Goal: Information Seeking & Learning: Learn about a topic

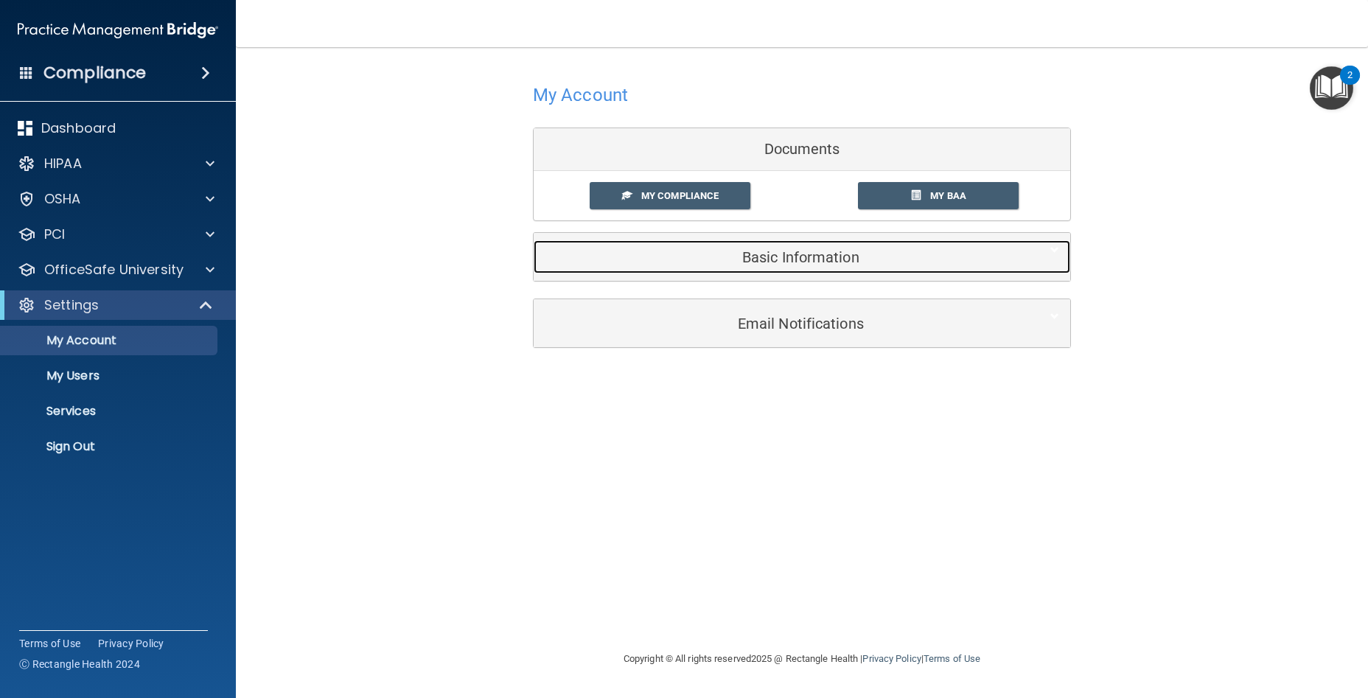
click at [834, 272] on div "Basic Information" at bounding box center [778, 256] width 491 height 33
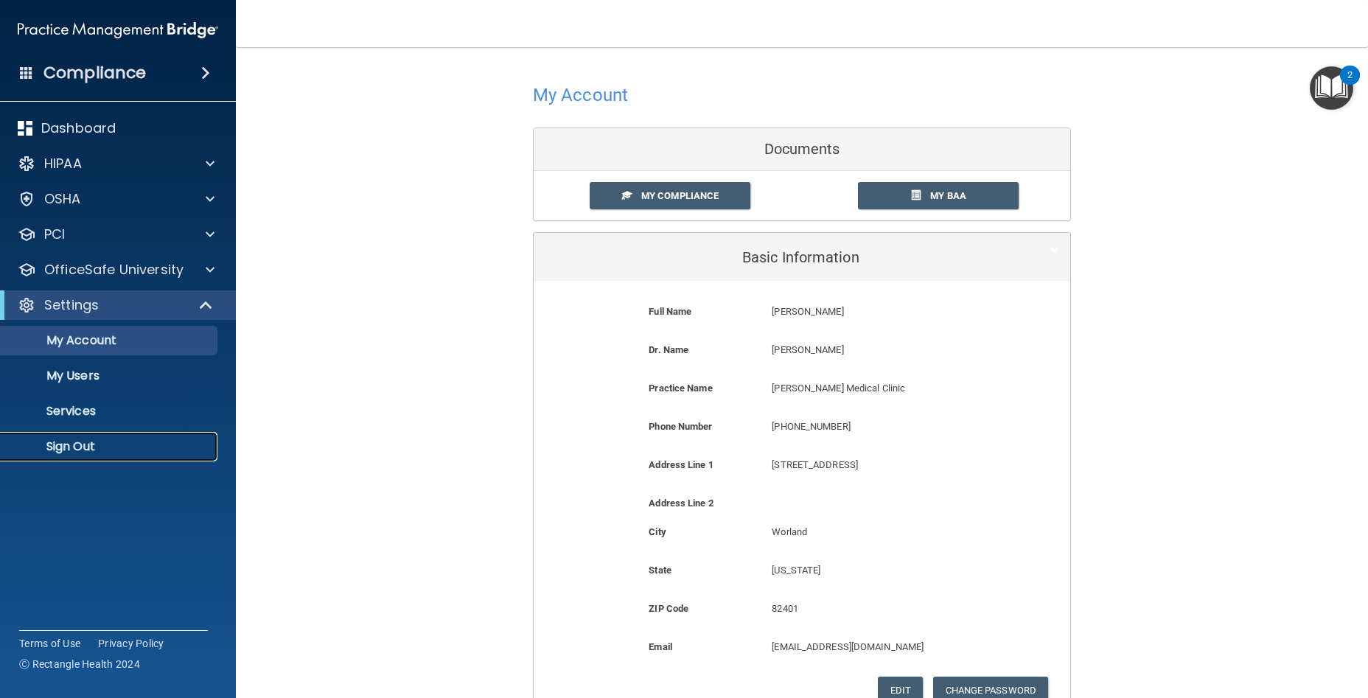
click at [104, 452] on p "Sign Out" at bounding box center [110, 446] width 201 height 15
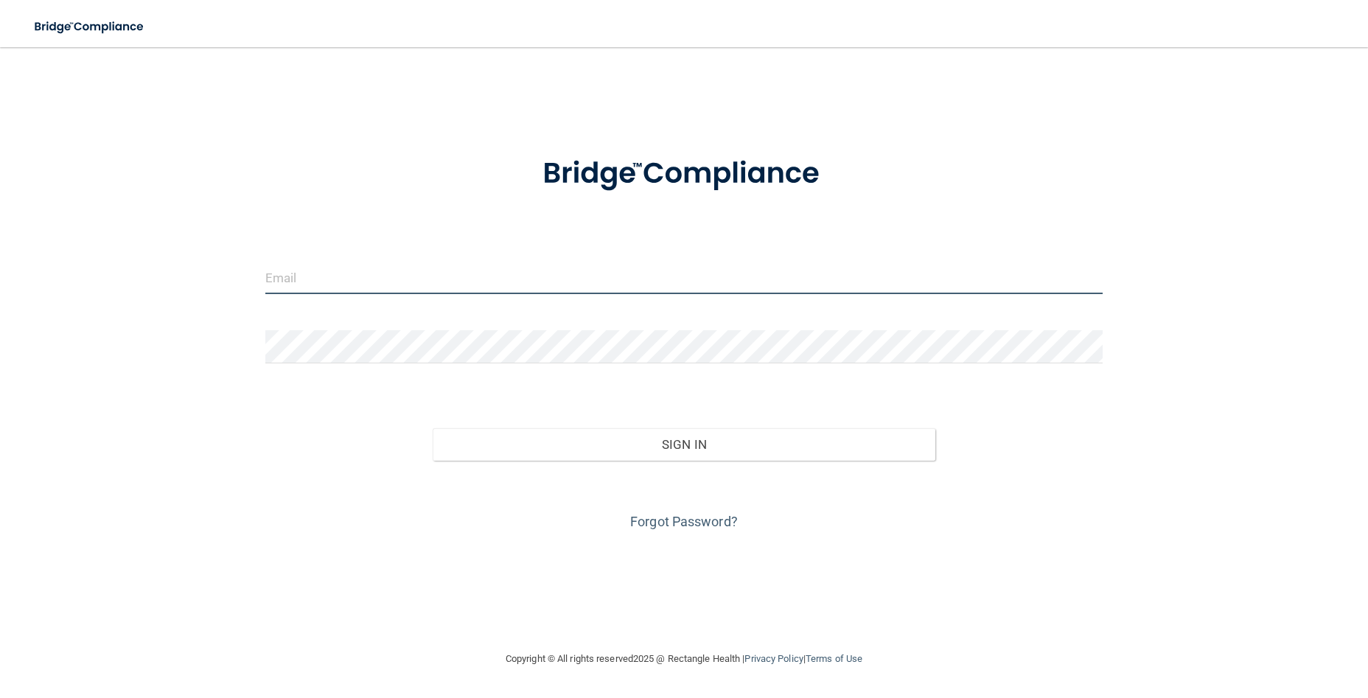
click at [427, 285] on input "email" at bounding box center [684, 277] width 838 height 33
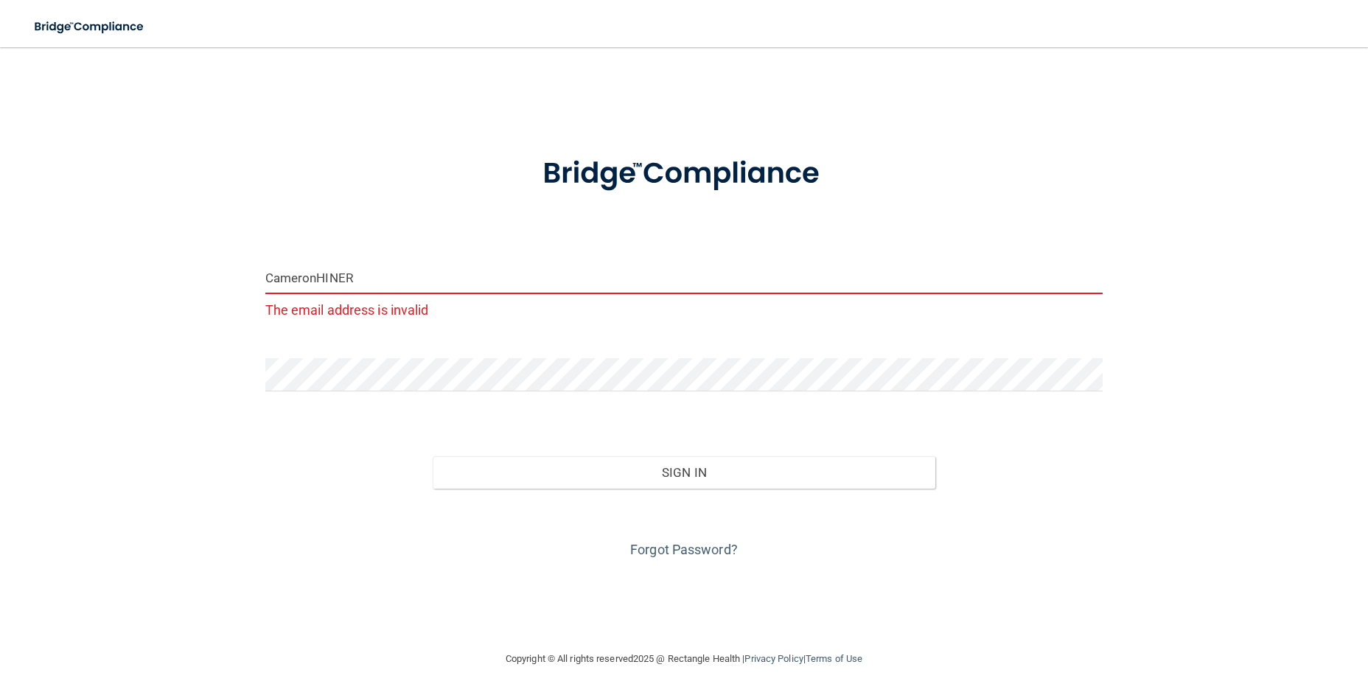
click at [497, 276] on input "CameronHINER" at bounding box center [684, 277] width 838 height 33
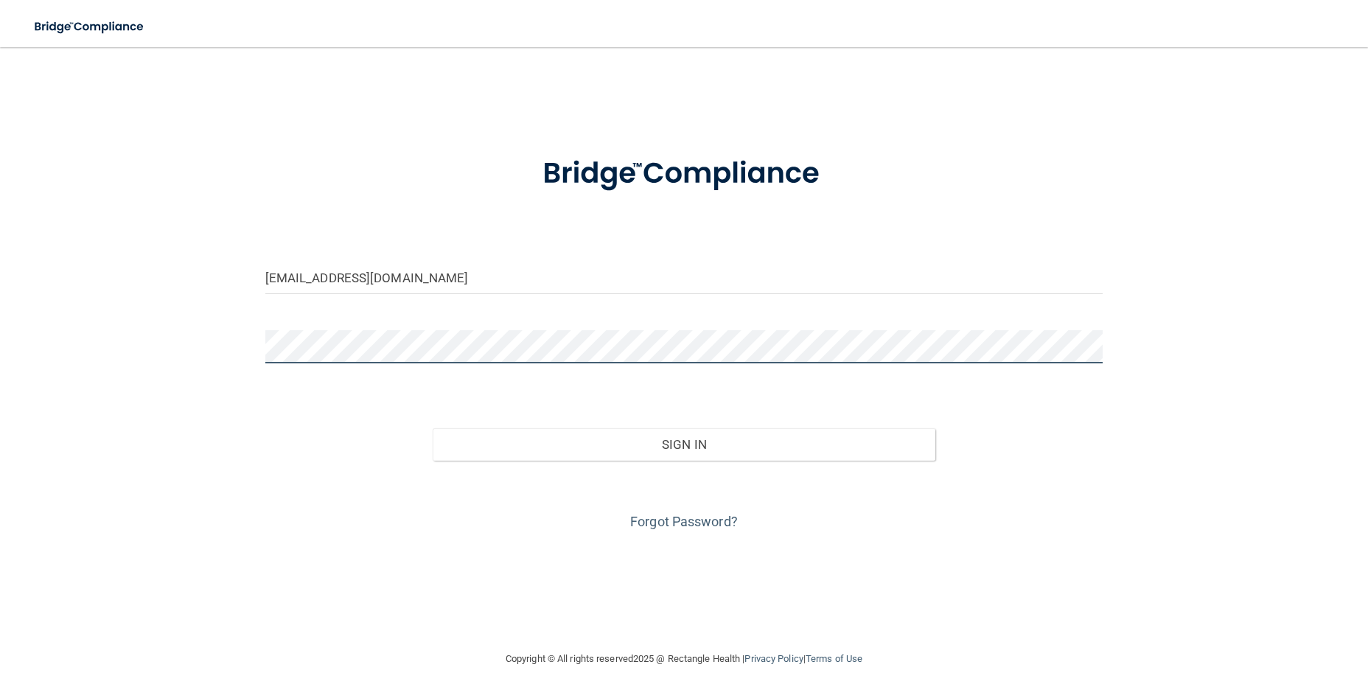
click at [433, 428] on button "Sign In" at bounding box center [684, 444] width 503 height 32
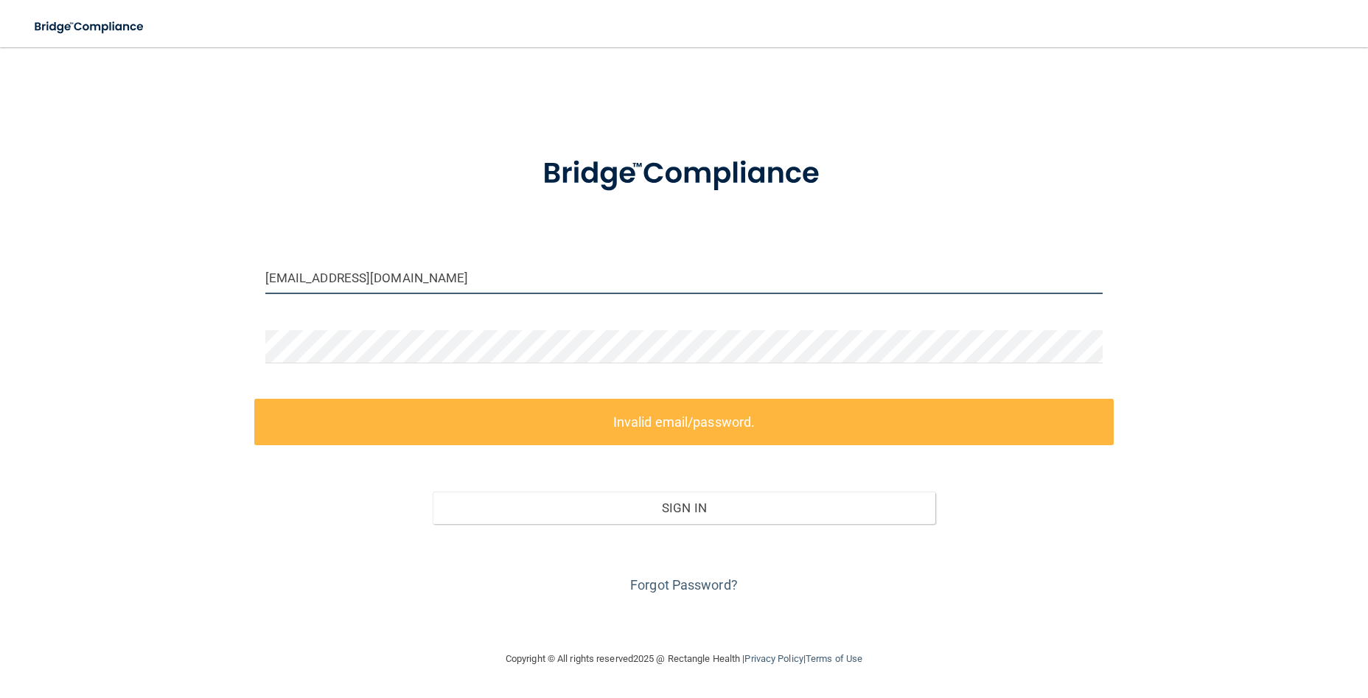
drag, startPoint x: 499, startPoint y: 269, endPoint x: 315, endPoint y: 279, distance: 184.5
click at [315, 279] on input "CameronHINER@ICLOUD.COM" at bounding box center [684, 277] width 838 height 33
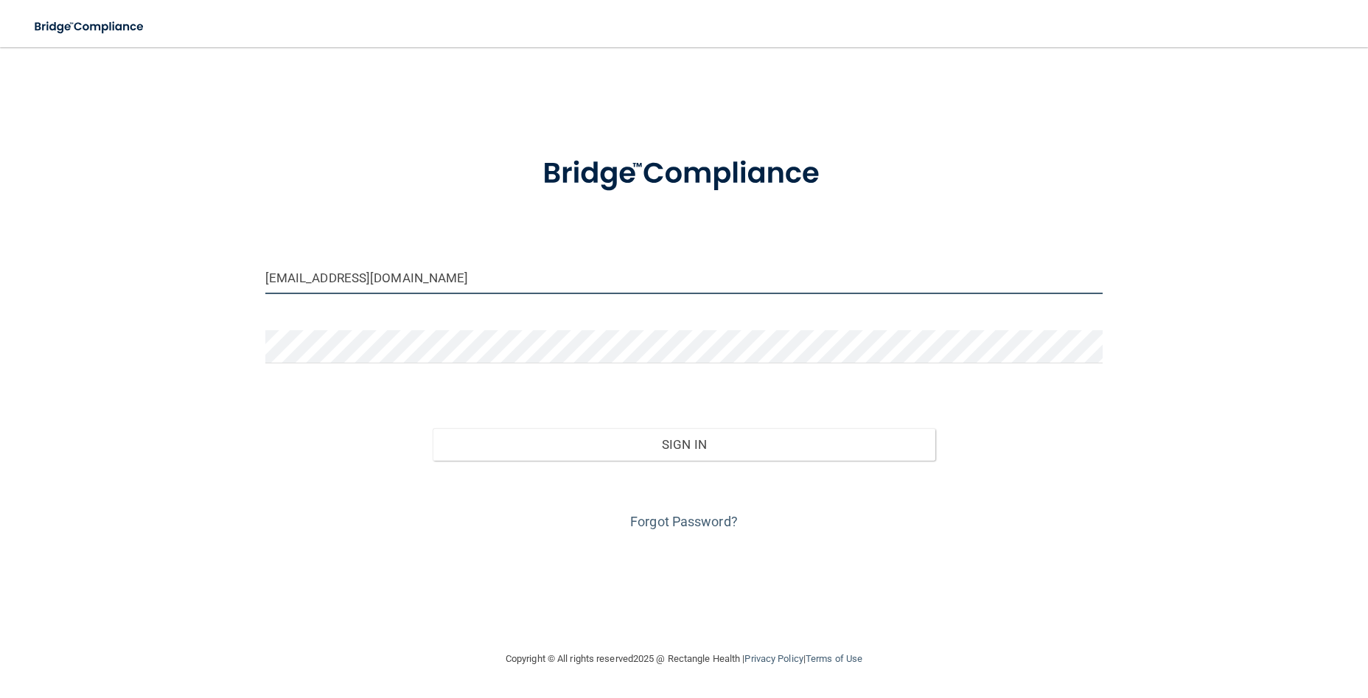
click at [433, 428] on button "Sign In" at bounding box center [684, 444] width 503 height 32
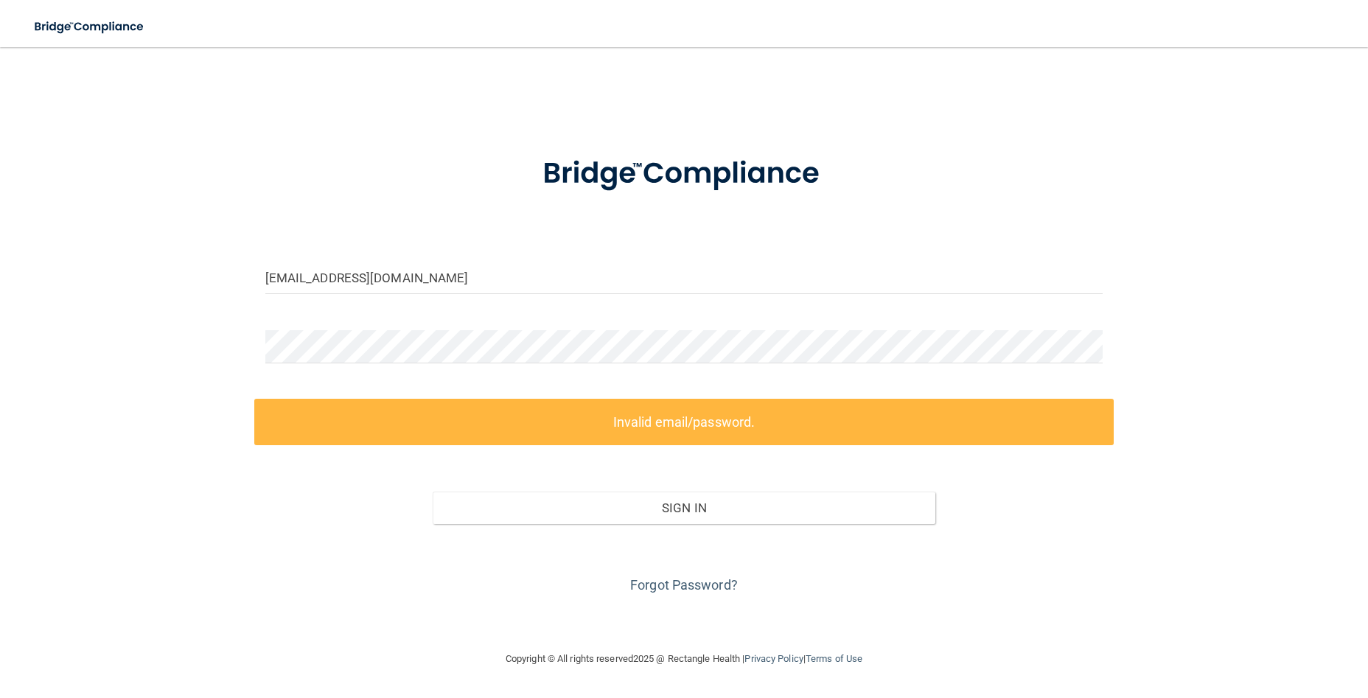
click at [586, 376] on form "Cameronhiner@icloud.com Invalid email/password. You don't have permission to ac…" at bounding box center [684, 366] width 838 height 461
click at [276, 279] on input "Cameronhiner@icloud.com" at bounding box center [684, 277] width 838 height 33
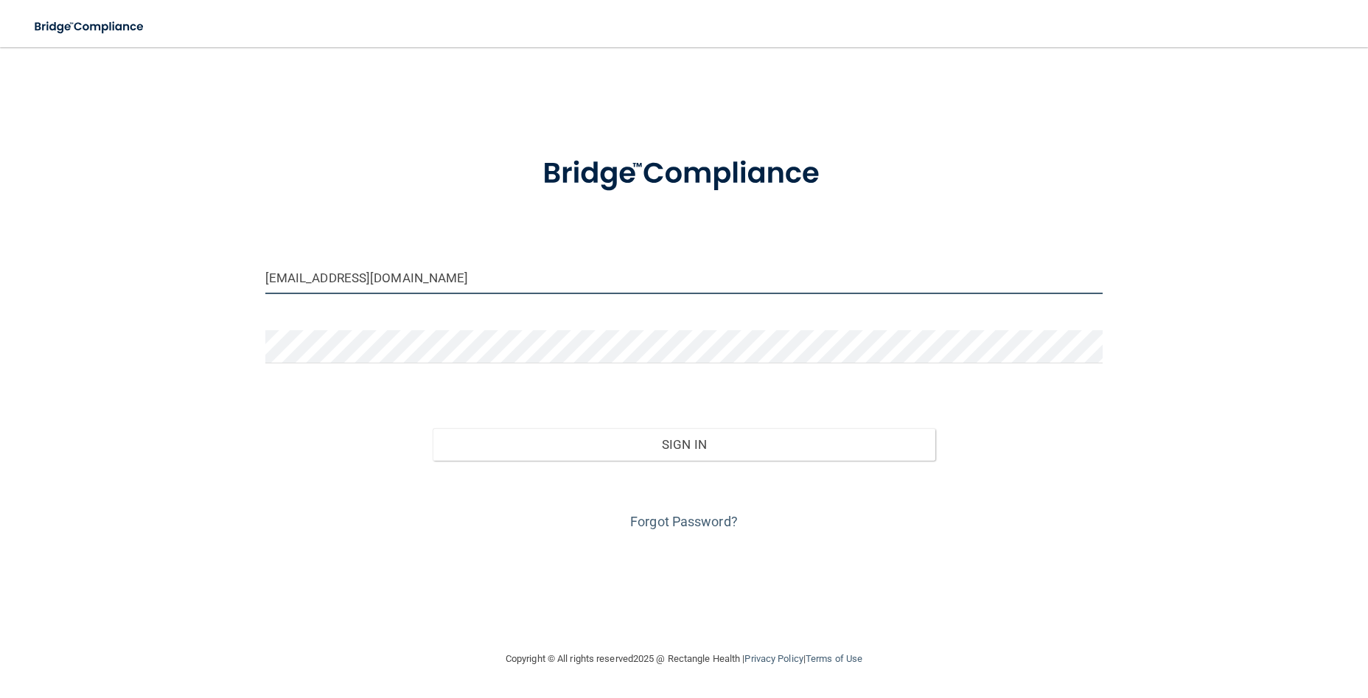
type input "[EMAIL_ADDRESS][DOMAIN_NAME]"
click at [433, 428] on button "Sign In" at bounding box center [684, 444] width 503 height 32
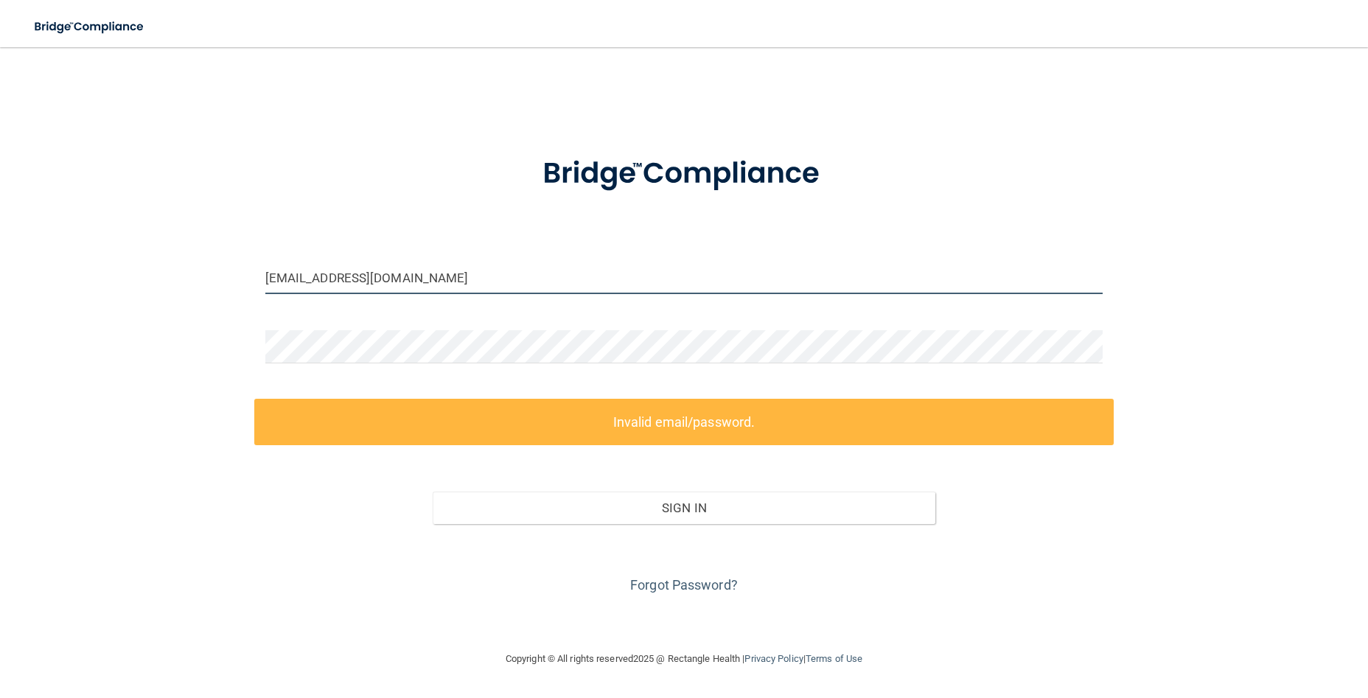
click at [433, 491] on button "Sign In" at bounding box center [684, 507] width 503 height 32
click at [323, 376] on form "cameronhiner@icloud.com Invalid email/password. You don't have permission to ac…" at bounding box center [684, 366] width 838 height 461
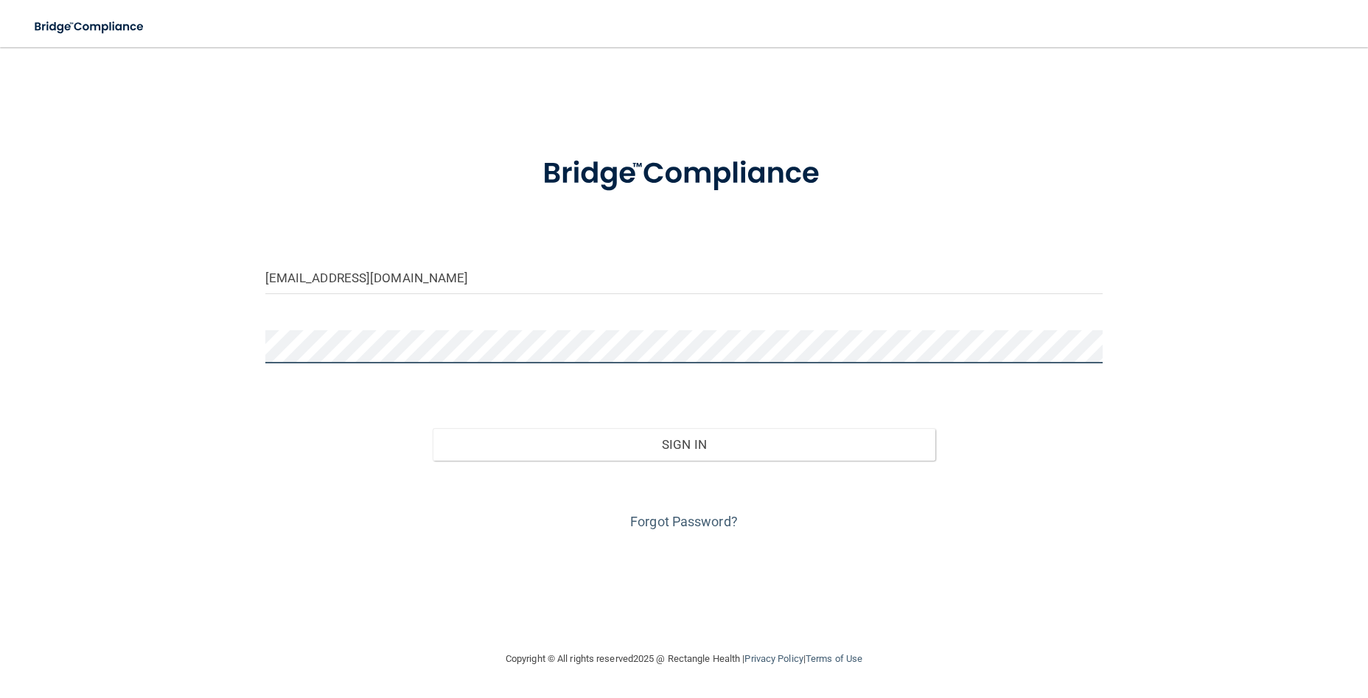
click at [433, 428] on button "Sign In" at bounding box center [684, 444] width 503 height 32
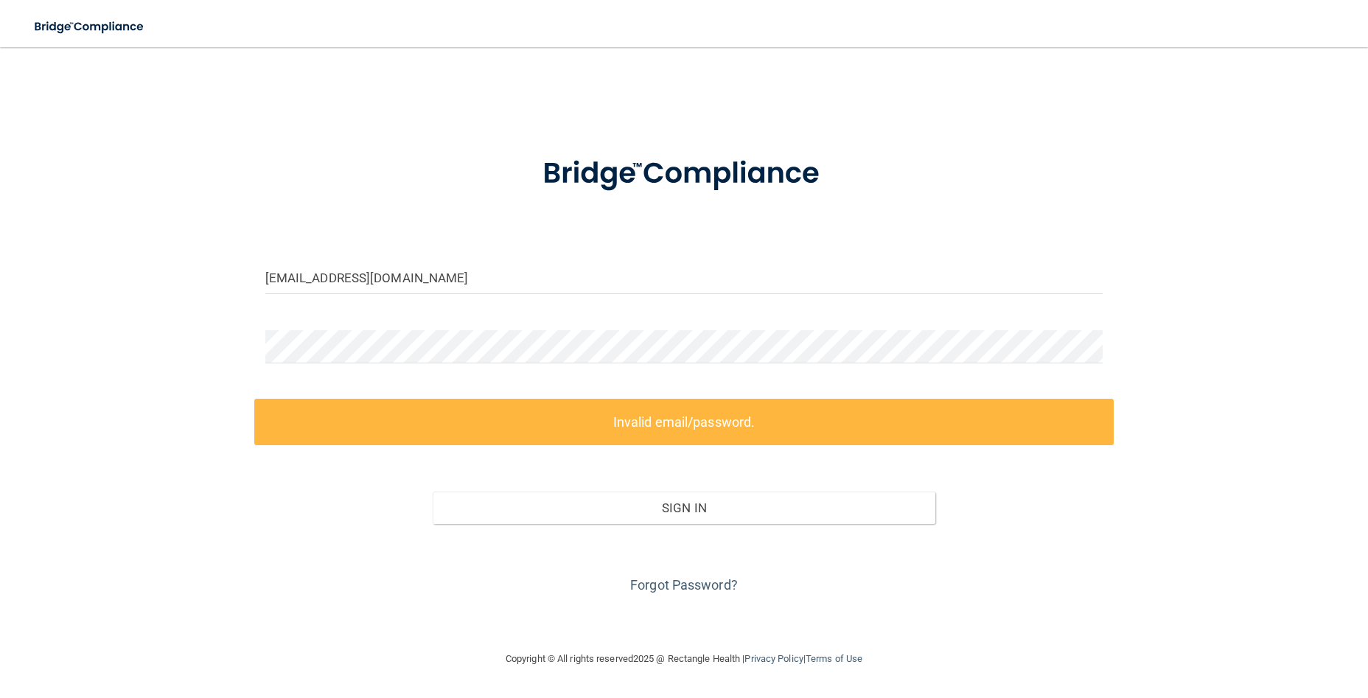
click at [966, 373] on div at bounding box center [684, 352] width 860 height 44
click at [966, 368] on div at bounding box center [684, 352] width 860 height 44
click at [58, 295] on div "cameronhiner@icloud.com Invalid email/password. You don't have permission to ac…" at bounding box center [683, 348] width 1309 height 573
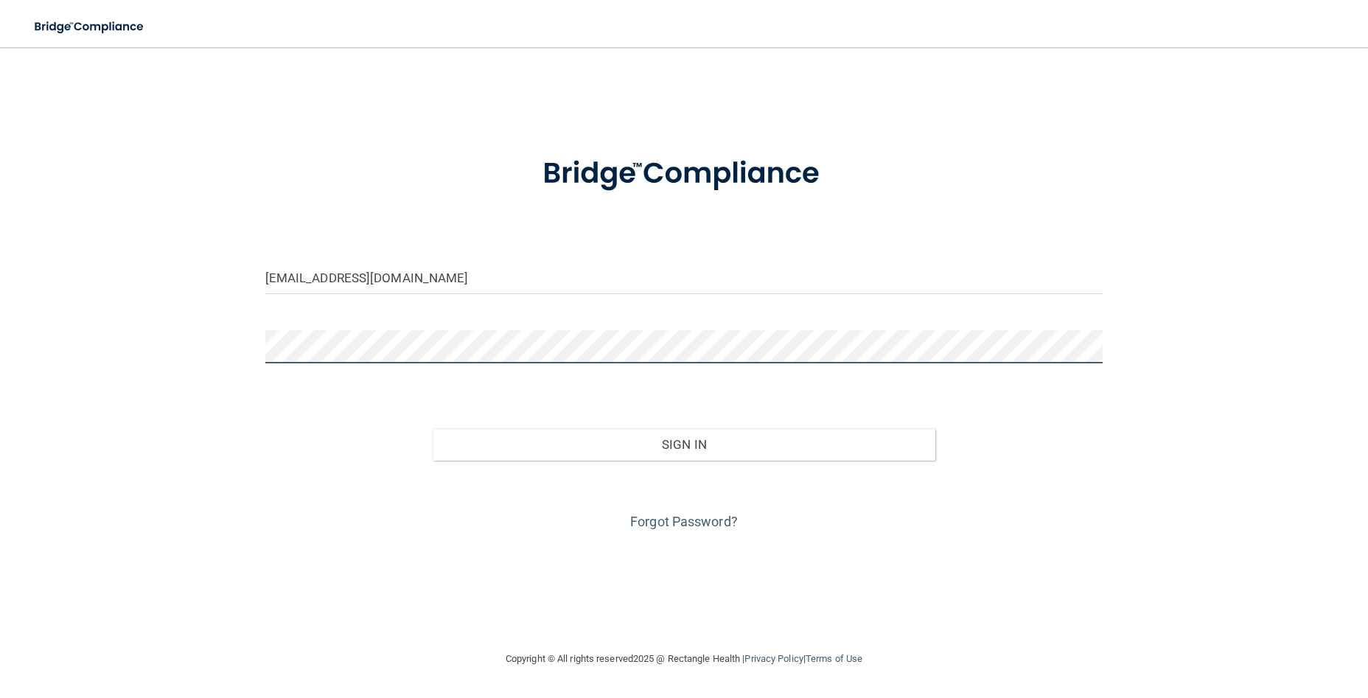
click at [433, 428] on button "Sign In" at bounding box center [684, 444] width 503 height 32
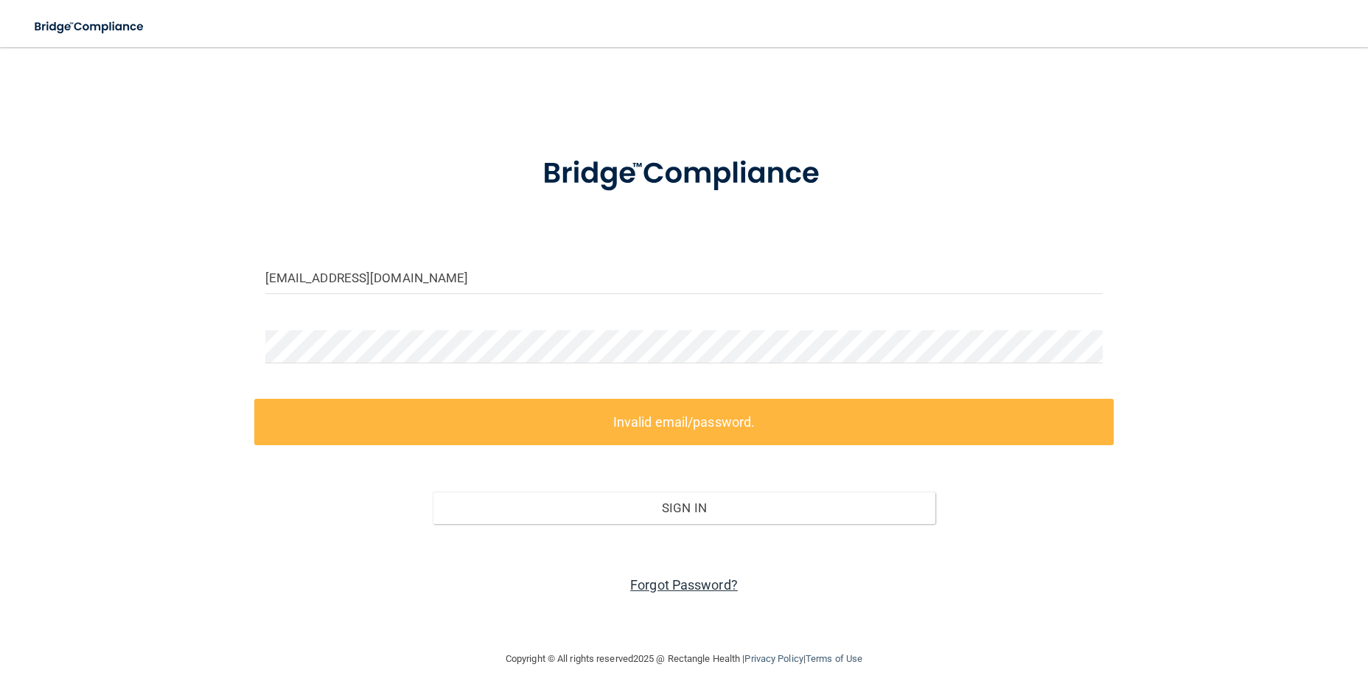
click at [661, 584] on link "Forgot Password?" at bounding box center [684, 584] width 108 height 15
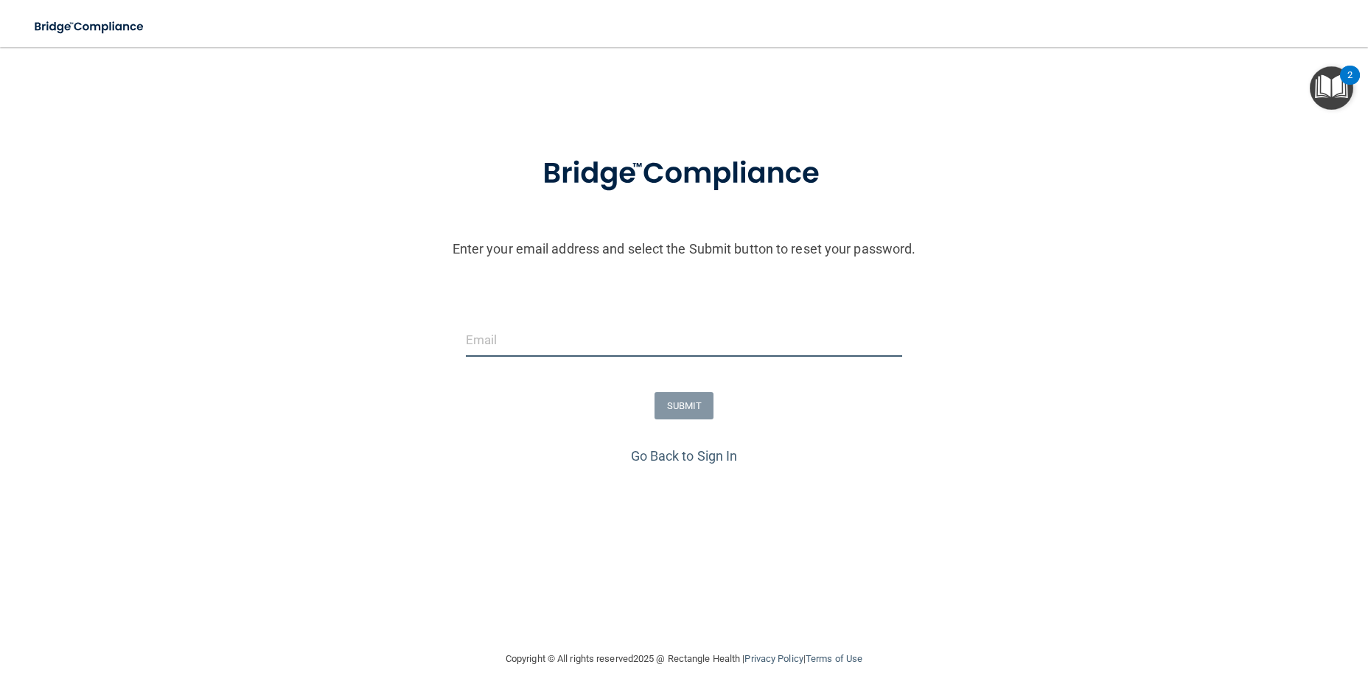
click at [644, 354] on input "email" at bounding box center [684, 339] width 436 height 33
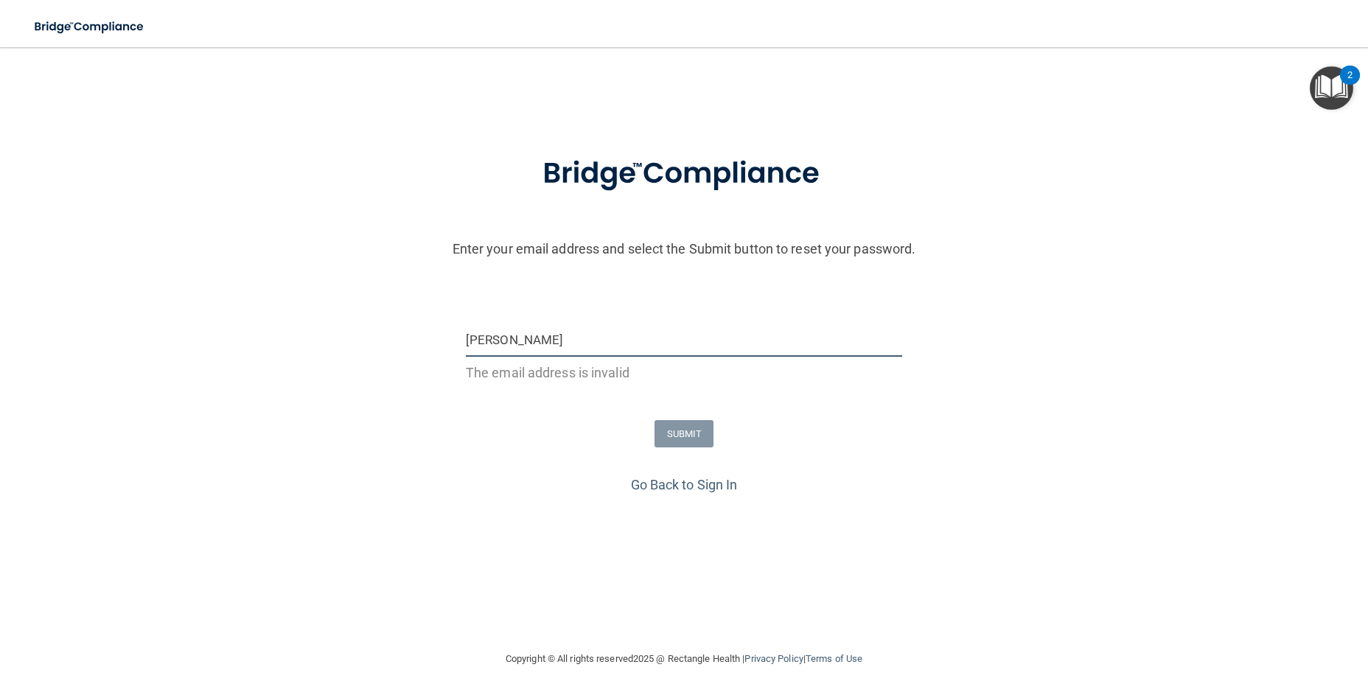
type input "[EMAIL_ADDRESS][DOMAIN_NAME]"
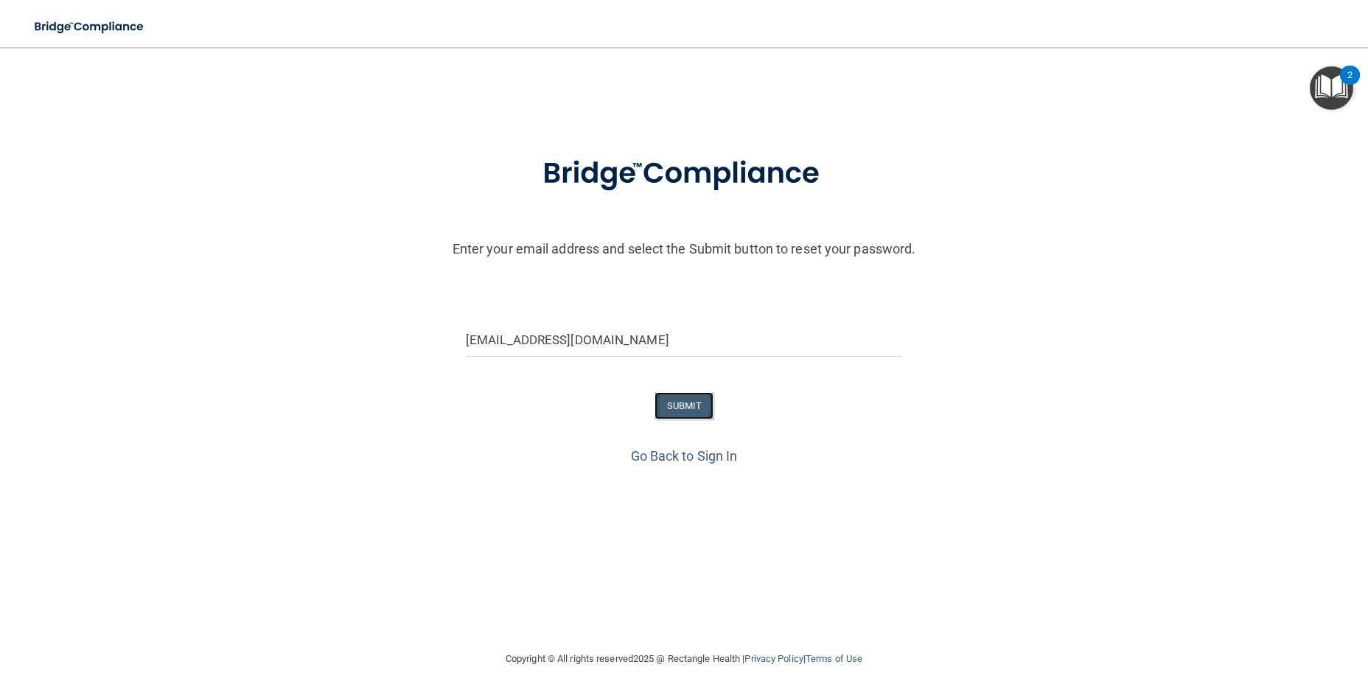
click at [672, 405] on button "SUBMIT" at bounding box center [684, 405] width 60 height 27
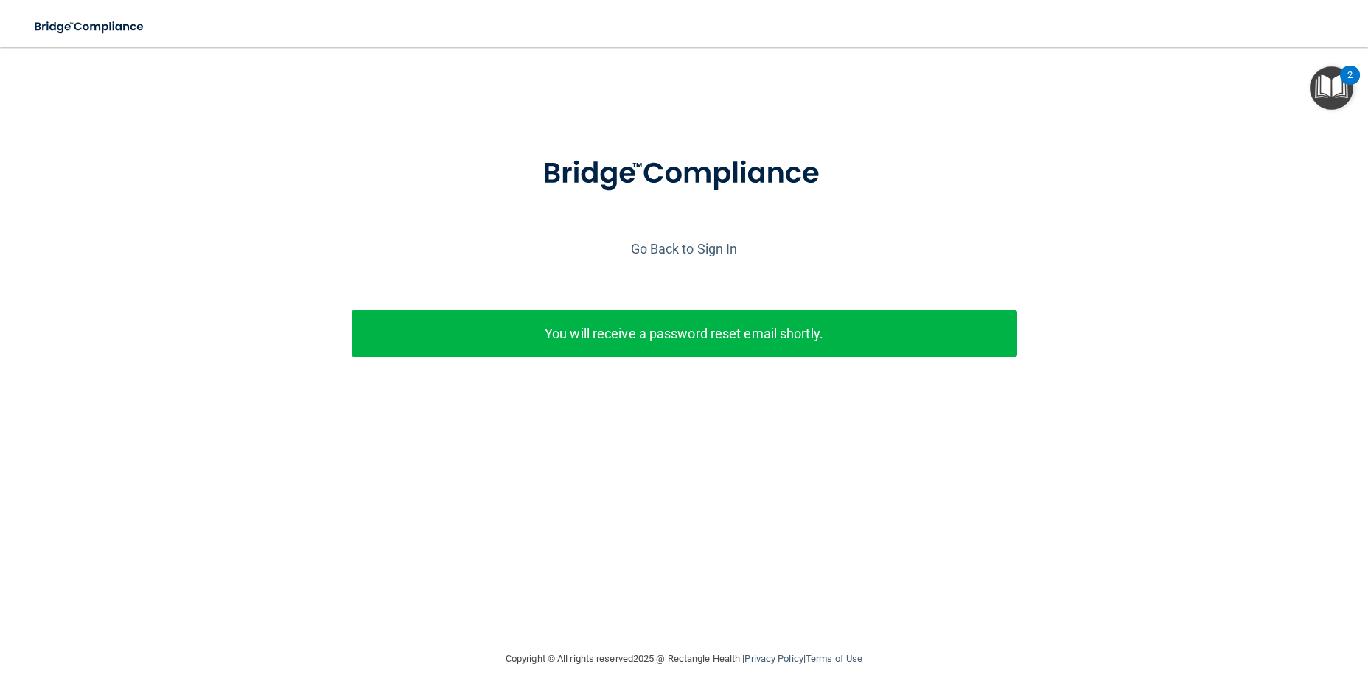
click at [703, 217] on div at bounding box center [683, 186] width 1353 height 101
click at [701, 248] on link "Go Back to Sign In" at bounding box center [684, 248] width 107 height 15
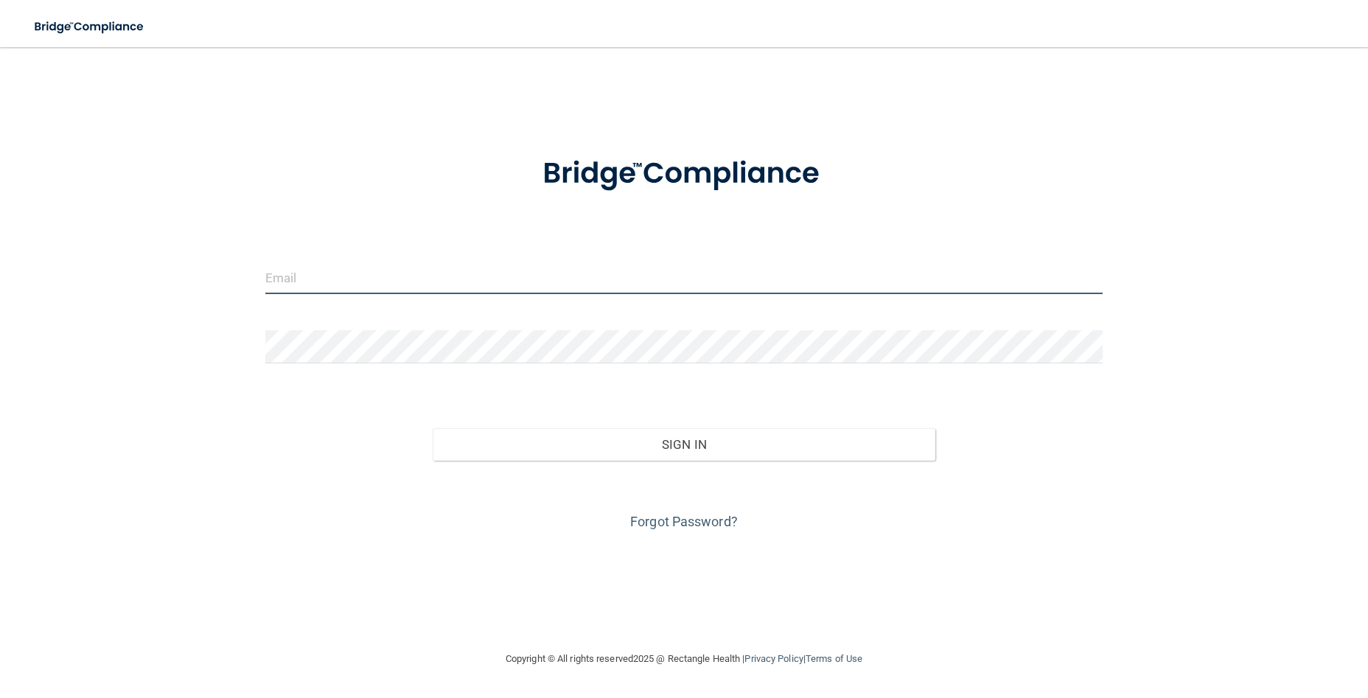
click at [698, 277] on input "email" at bounding box center [684, 277] width 838 height 33
type input "Cameronhiner@icloud.com"
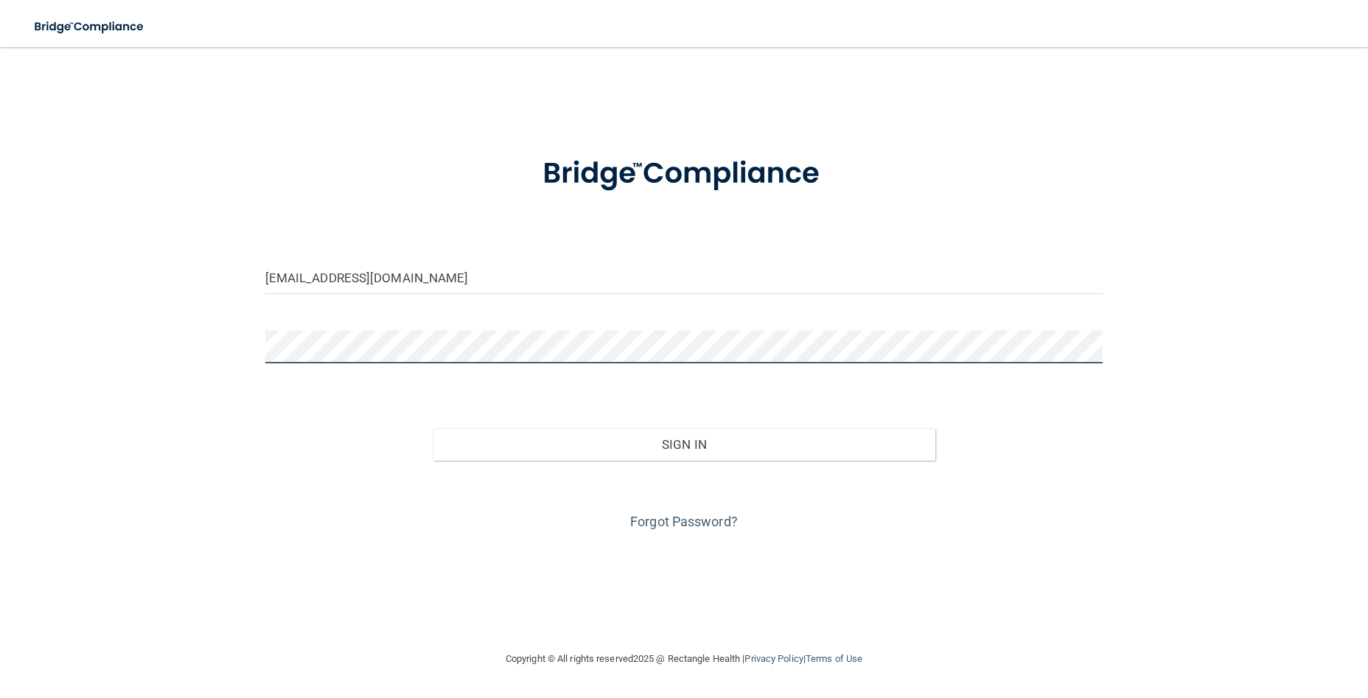
click at [433, 428] on button "Sign In" at bounding box center [684, 444] width 503 height 32
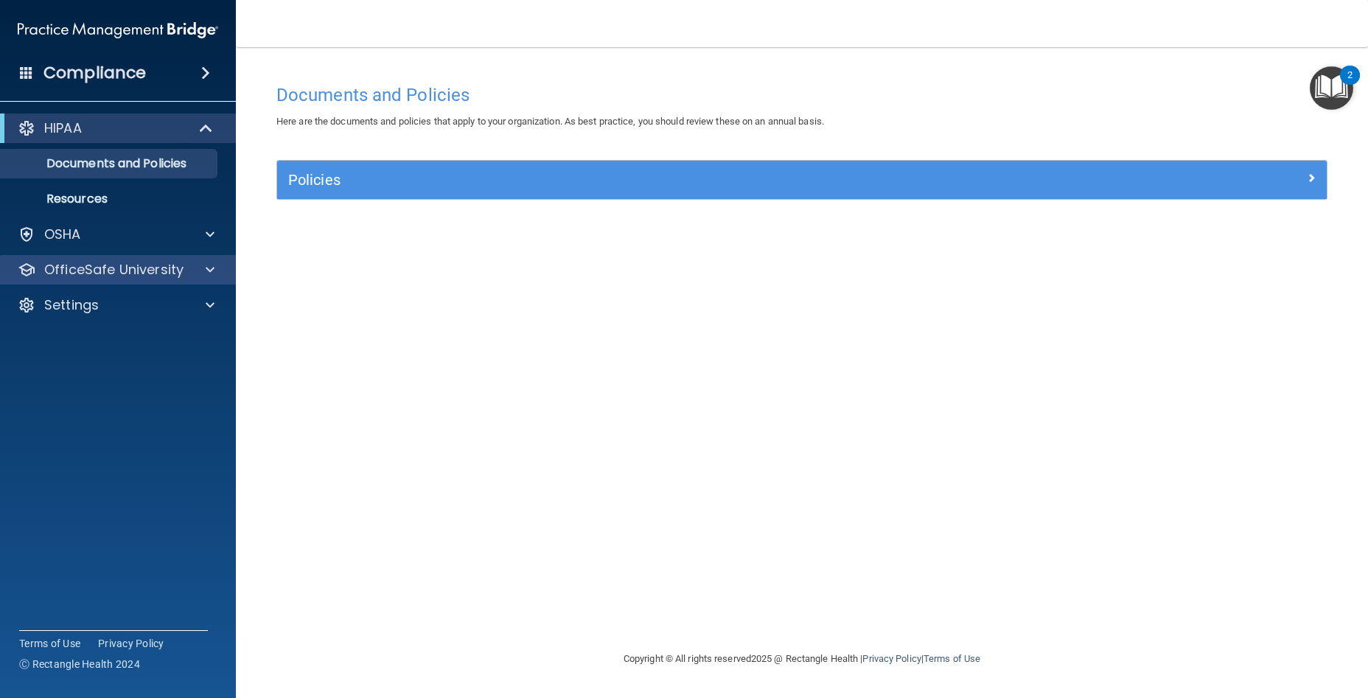
click at [72, 259] on div "OfficeSafe University" at bounding box center [118, 269] width 237 height 29
click at [197, 270] on div at bounding box center [207, 270] width 37 height 18
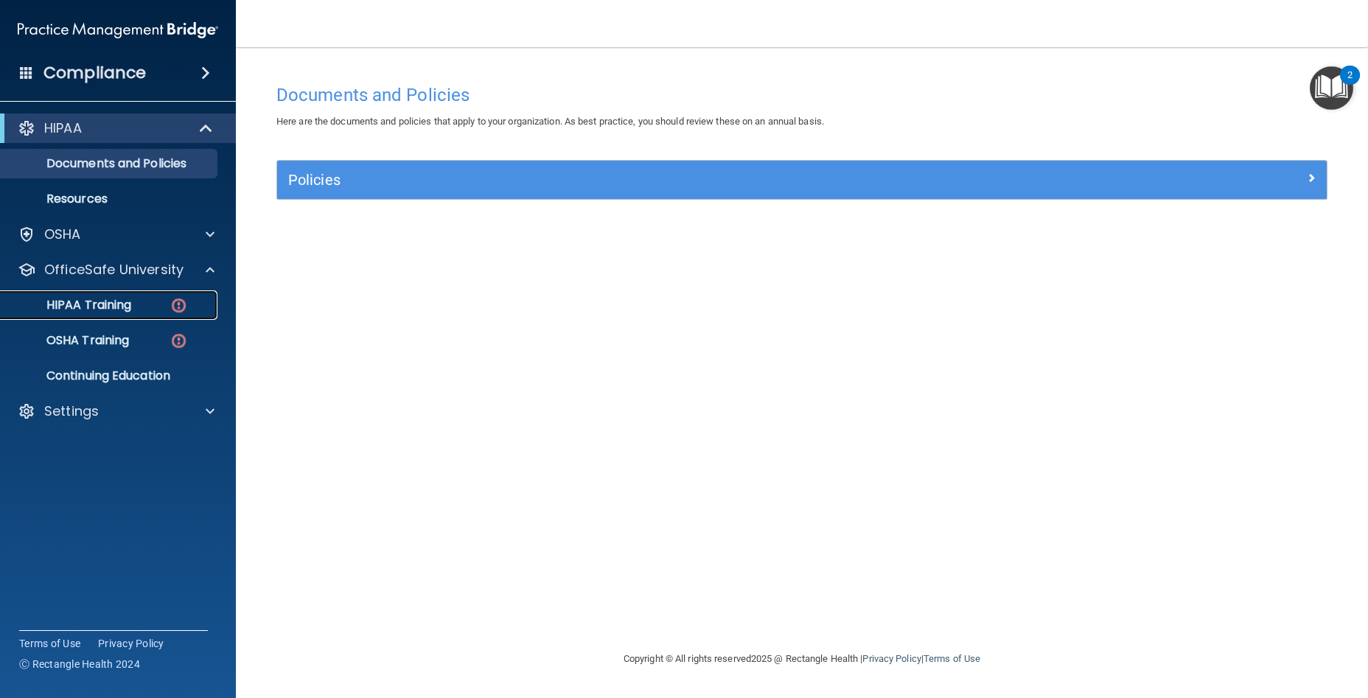
click at [94, 309] on p "HIPAA Training" at bounding box center [71, 305] width 122 height 15
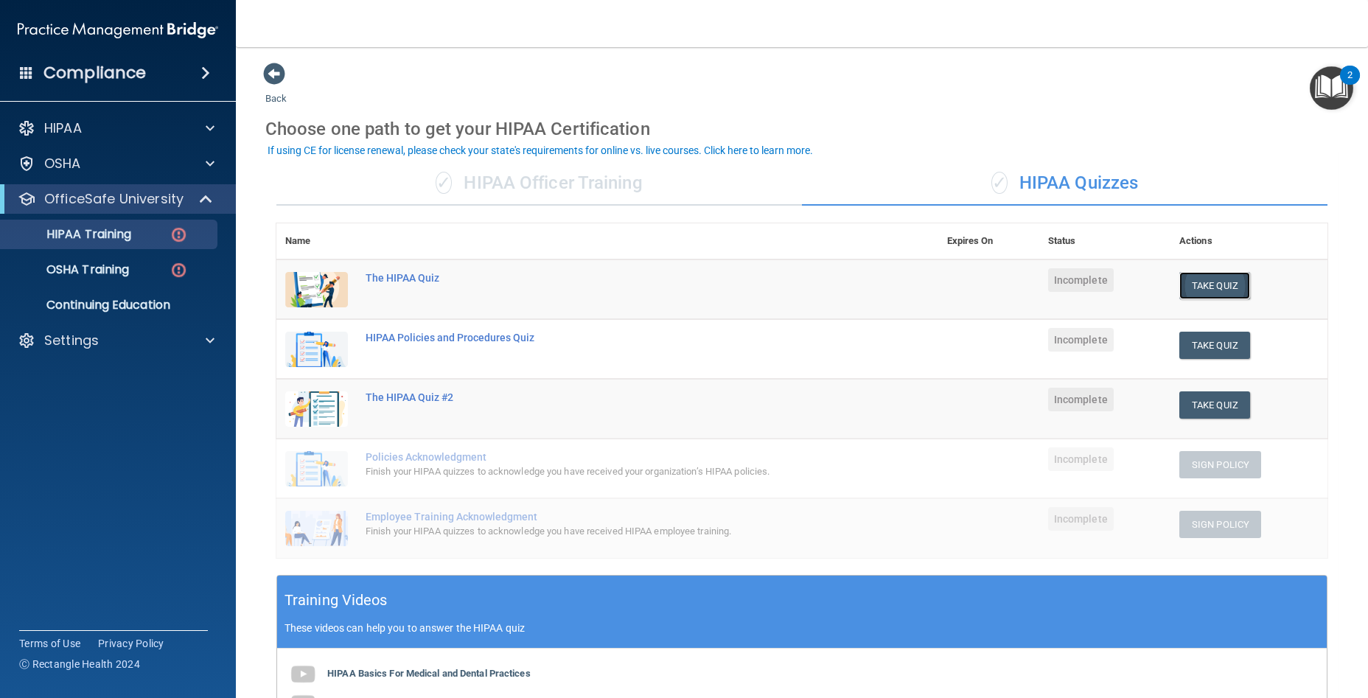
click at [1225, 279] on button "Take Quiz" at bounding box center [1214, 285] width 71 height 27
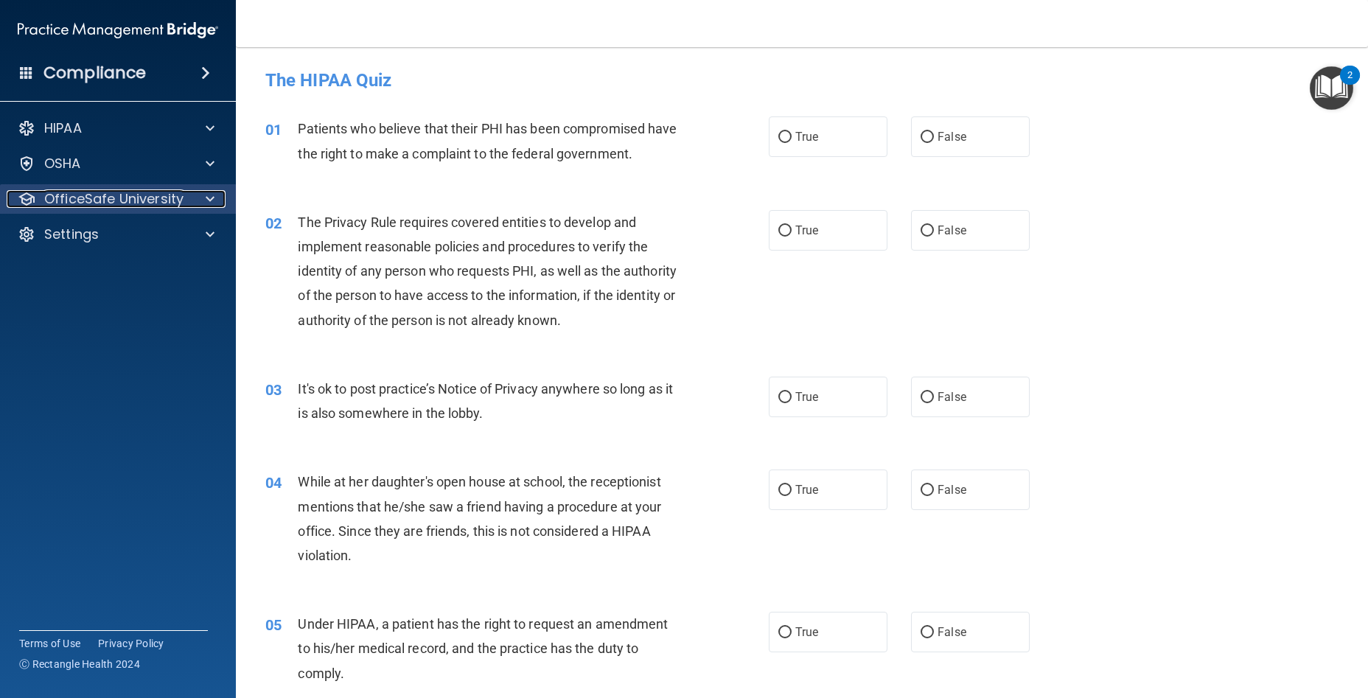
click at [181, 191] on p "OfficeSafe University" at bounding box center [113, 199] width 139 height 18
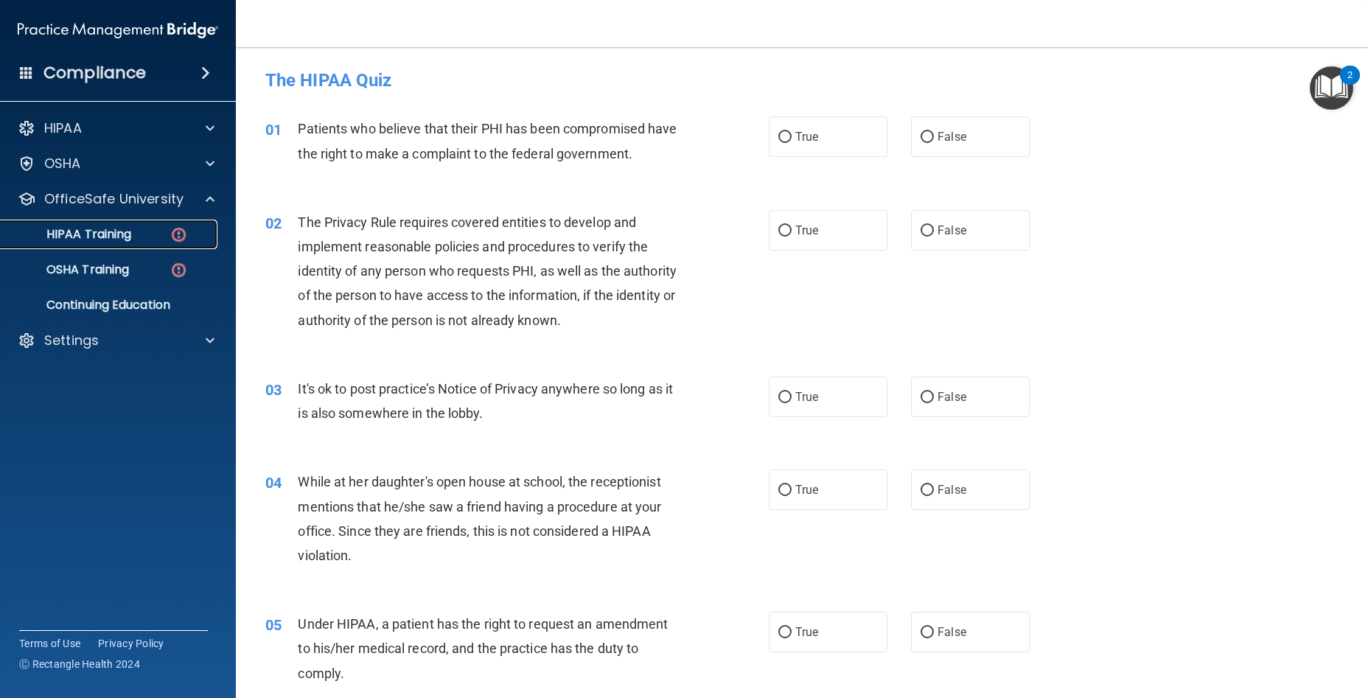
click at [193, 233] on div "HIPAA Training" at bounding box center [110, 234] width 201 height 15
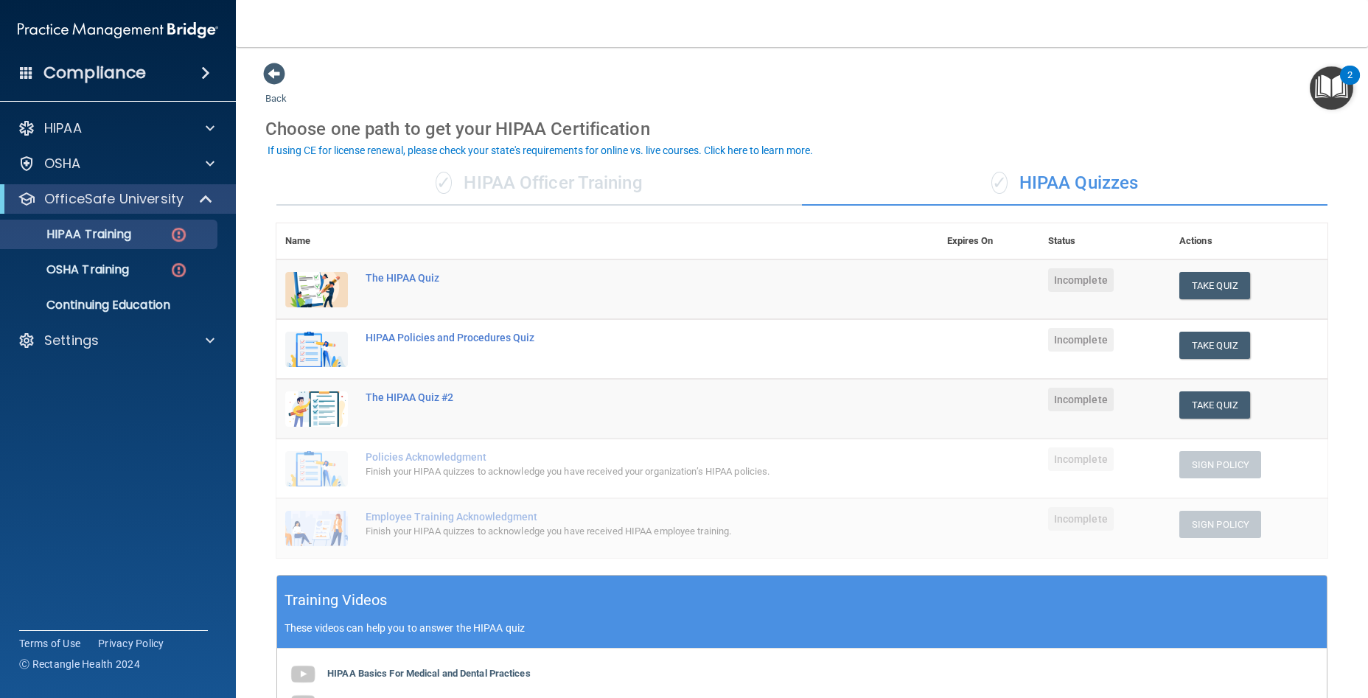
click at [375, 203] on div "✓ HIPAA Officer Training" at bounding box center [538, 183] width 525 height 44
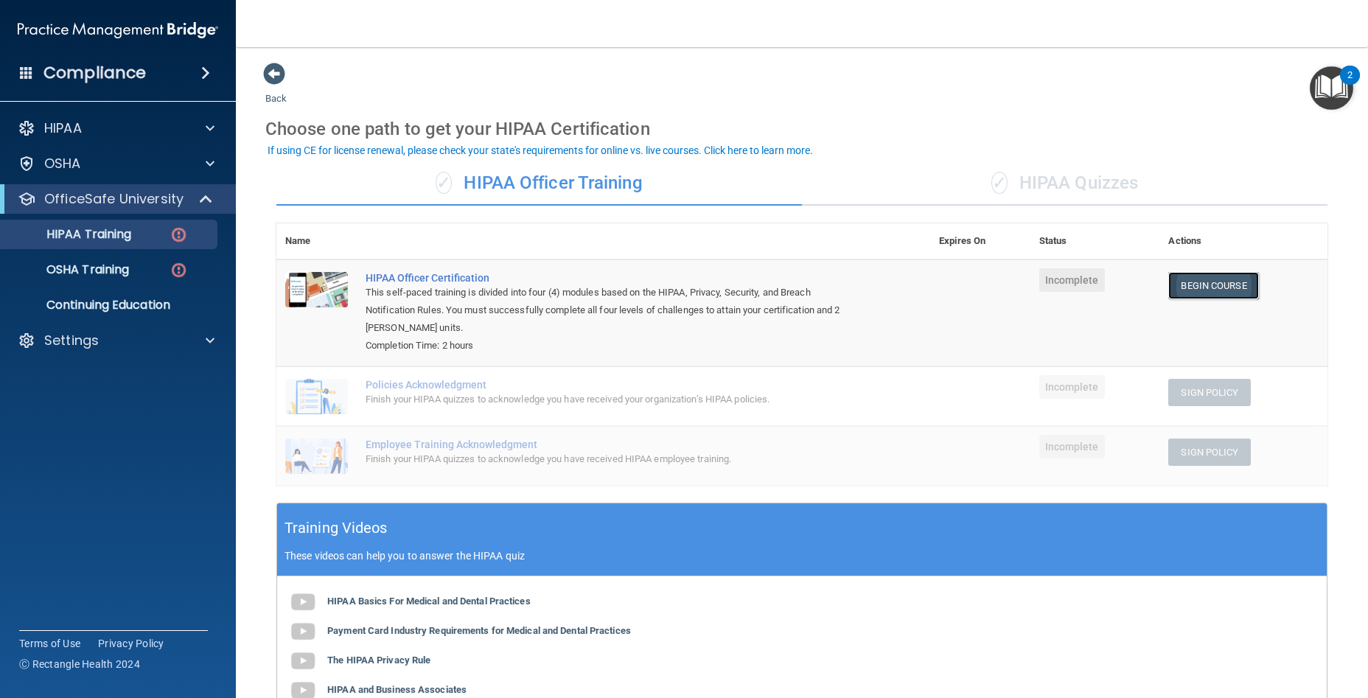
click at [1212, 282] on link "Begin Course" at bounding box center [1213, 285] width 90 height 27
